Goal: Information Seeking & Learning: Learn about a topic

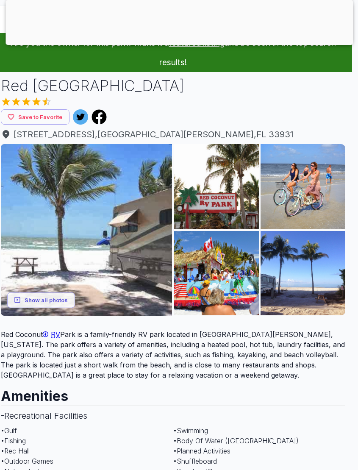
scroll to position [0, 6]
click at [185, 43] on div at bounding box center [179, 43] width 347 height 0
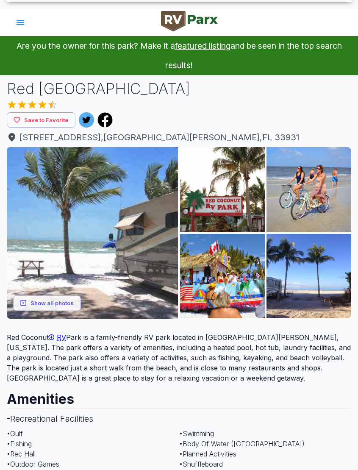
scroll to position [0, 0]
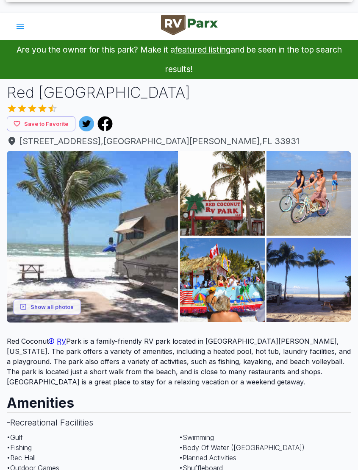
click at [176, 17] on img at bounding box center [189, 25] width 57 height 20
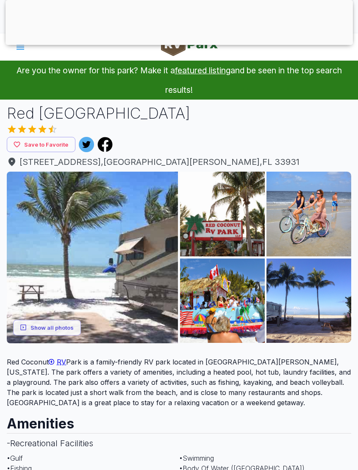
scroll to position [20, 0]
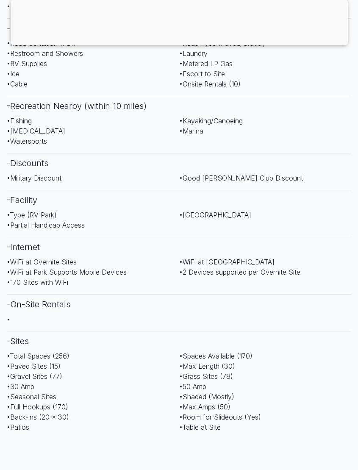
scroll to position [633, 0]
